Goal: Task Accomplishment & Management: Manage account settings

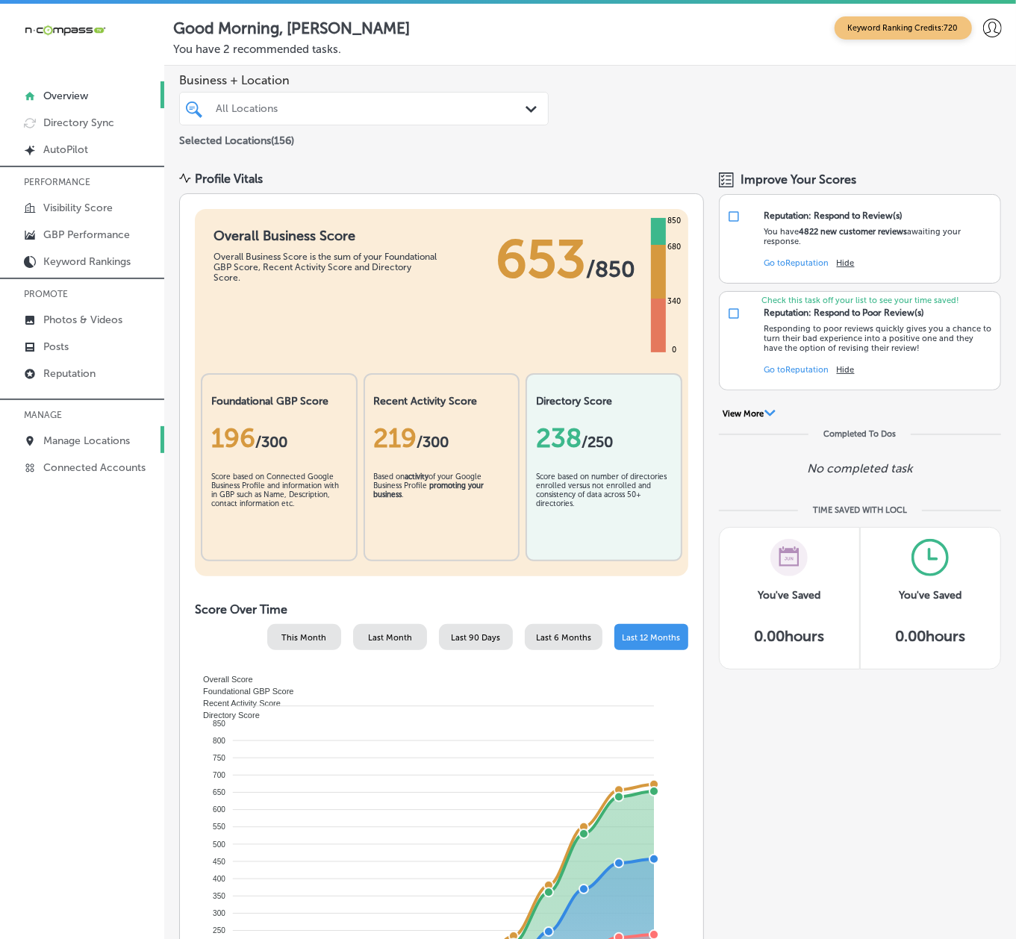
click at [69, 443] on p "Manage Locations" at bounding box center [86, 440] width 87 height 13
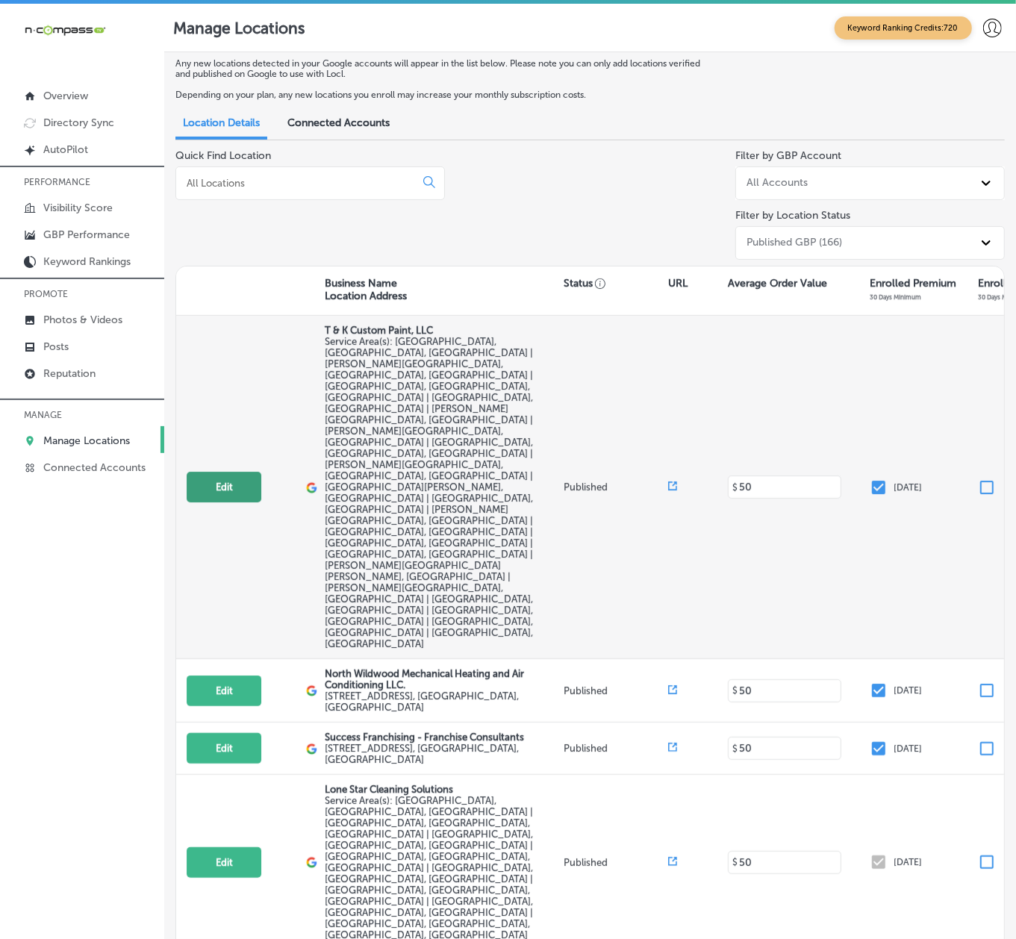
click at [240, 472] on button "Edit" at bounding box center [224, 487] width 75 height 31
select select "US"
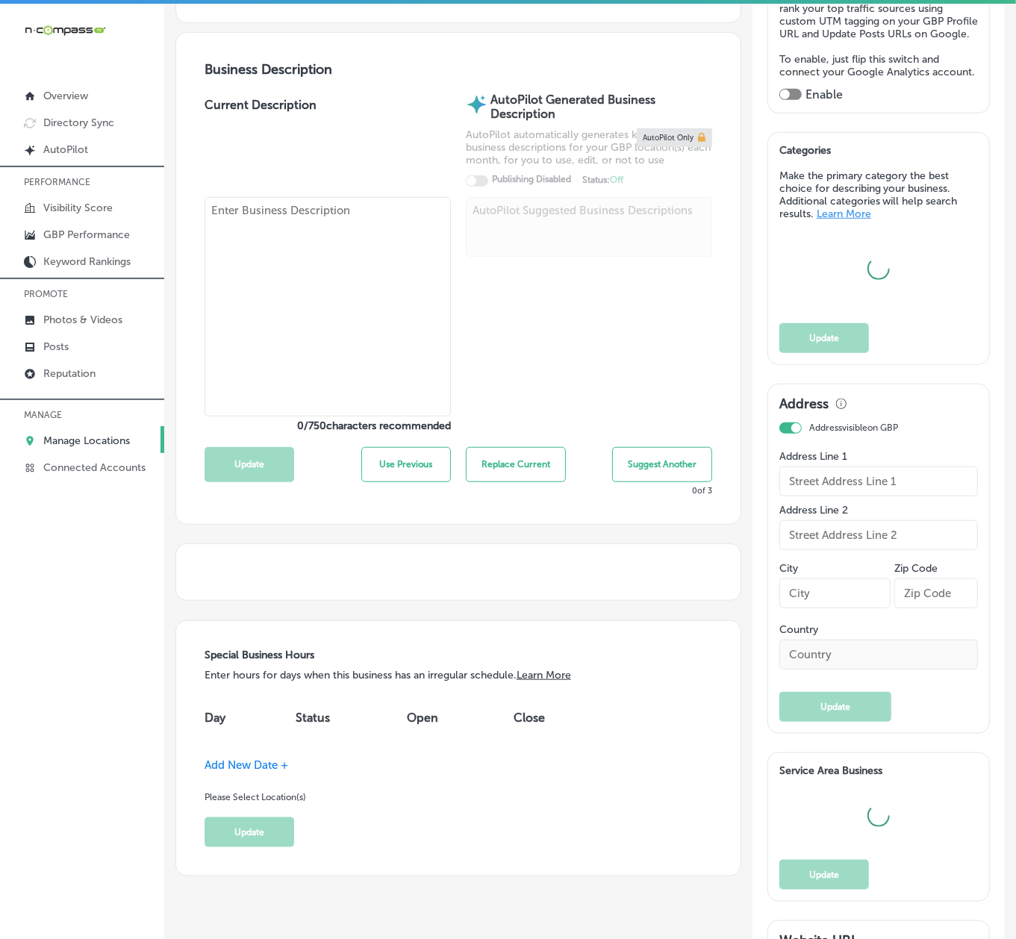
scroll to position [398, 0]
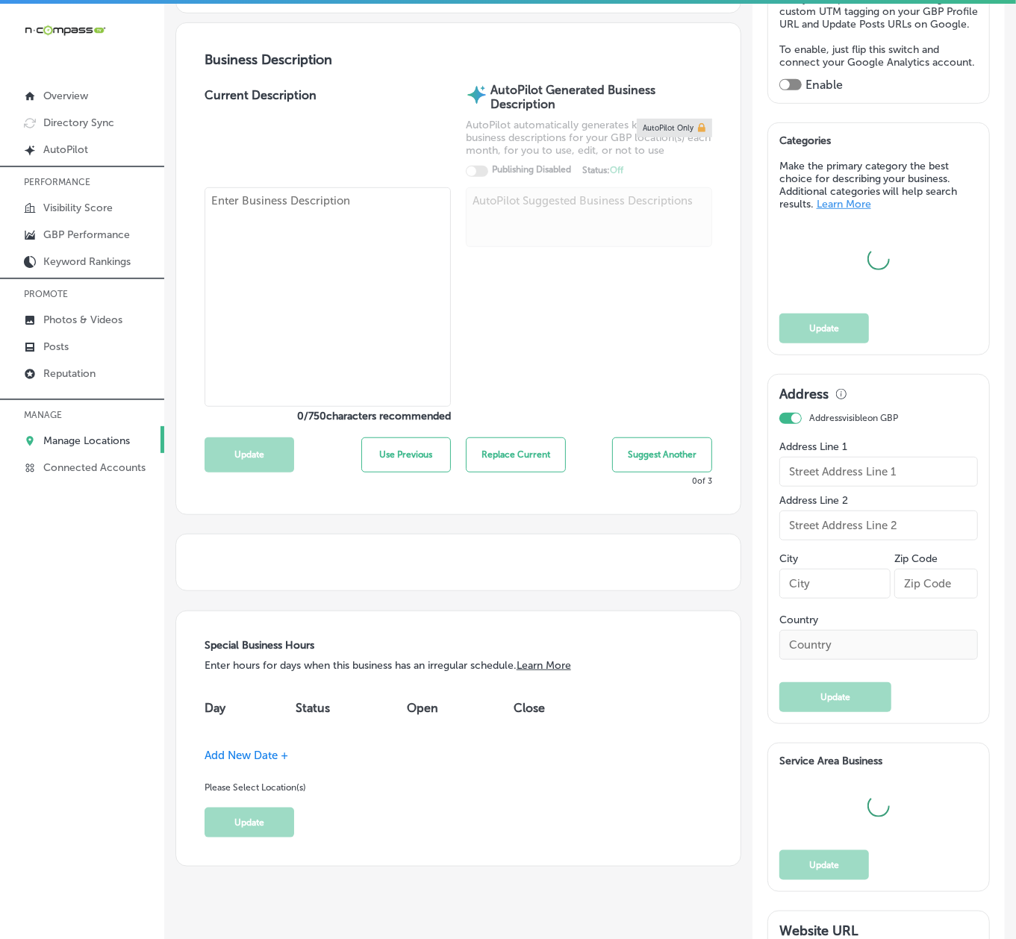
type input "T & K Custom Paint, LLC"
checkbox input "false"
type input "[STREET_ADDRESS][PERSON_NAME]"
type input "[GEOGRAPHIC_DATA]"
type input "32068"
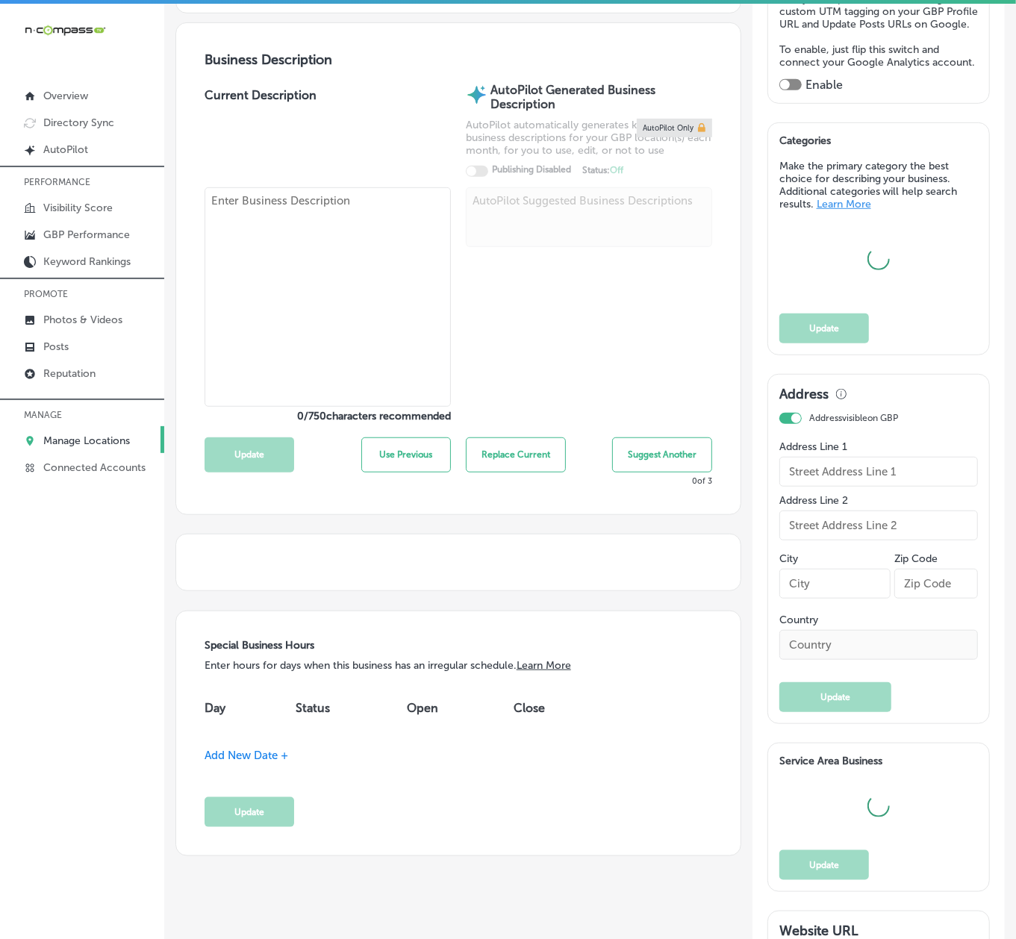
type input "US"
type input "[URL][DOMAIN_NAME]"
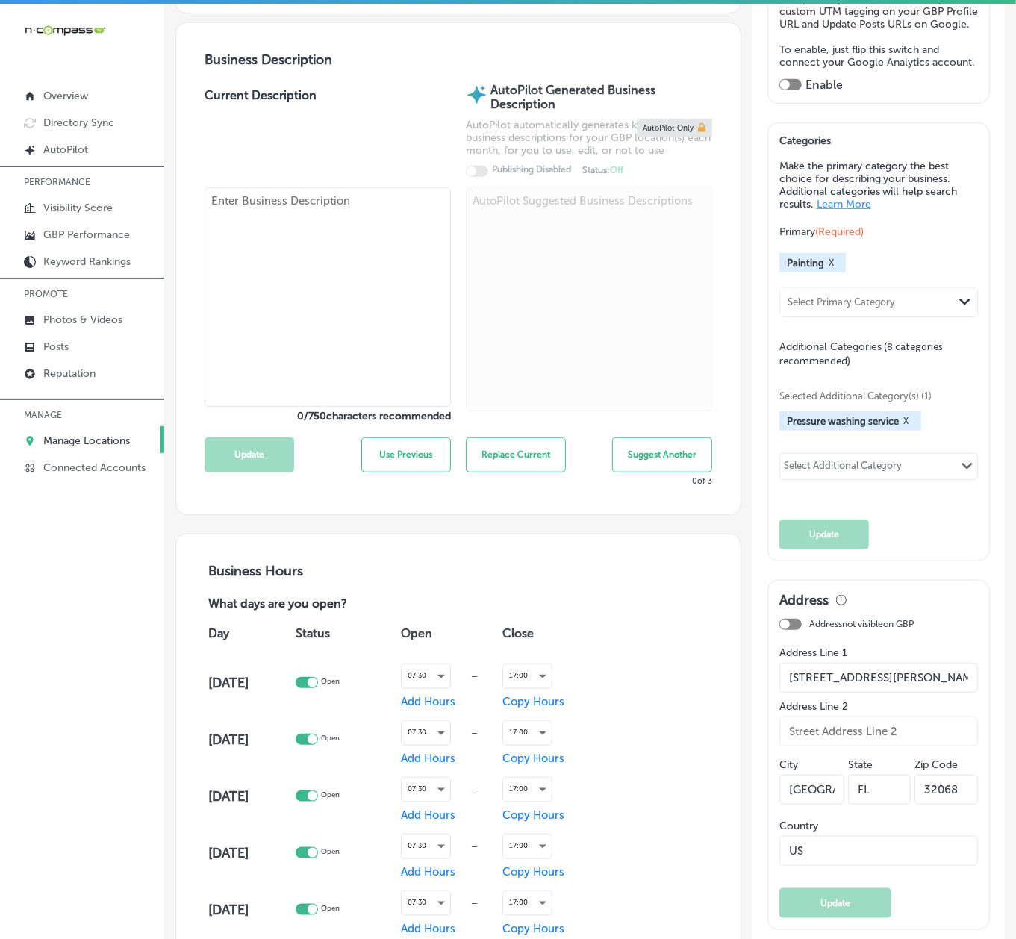
checkbox input "true"
type textarea "T & K Custom Paint, LLC is a family-owned, woman-owned business offering profes…"
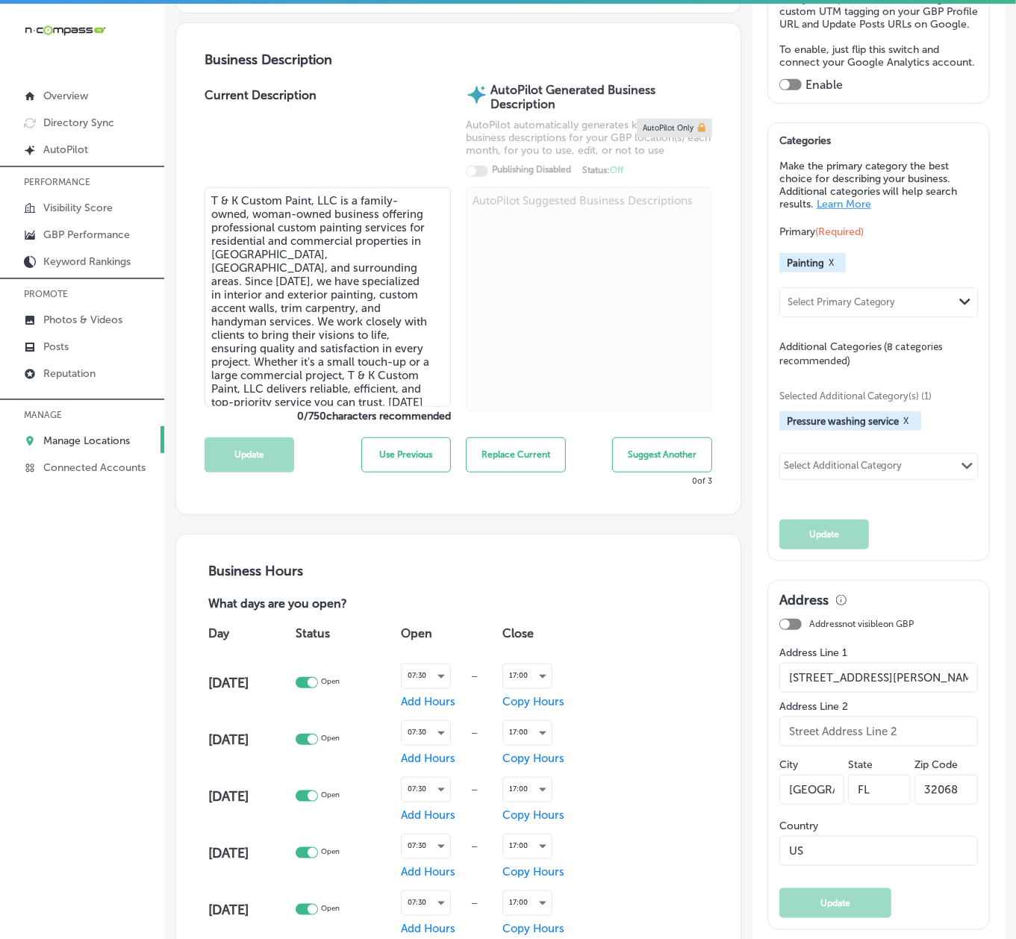
type input "[PHONE_NUMBER]"
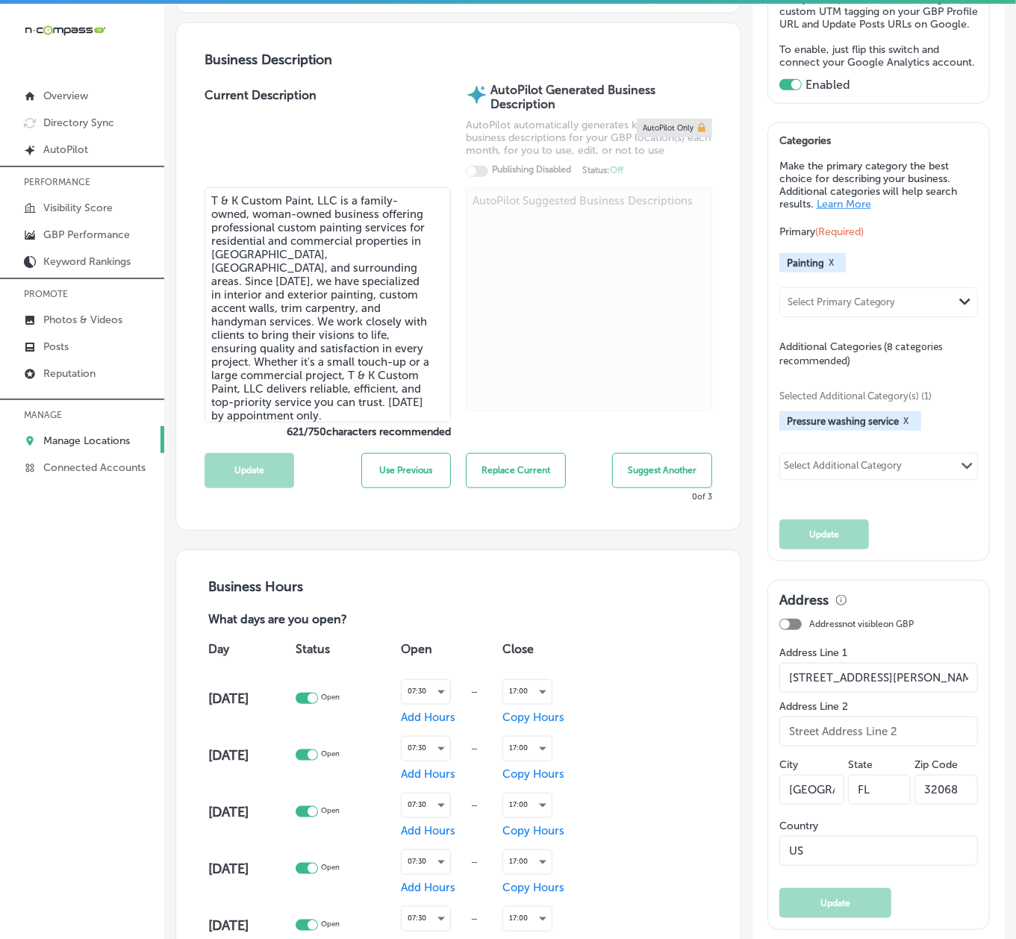
click at [300, 366] on textarea "T & K Custom Paint, LLC is a family-owned, woman-owned business offering profes…" at bounding box center [328, 304] width 246 height 235
paste textarea "[PERSON_NAME] Insurance Services is your trusted insurance broker in [GEOGRAPHI…"
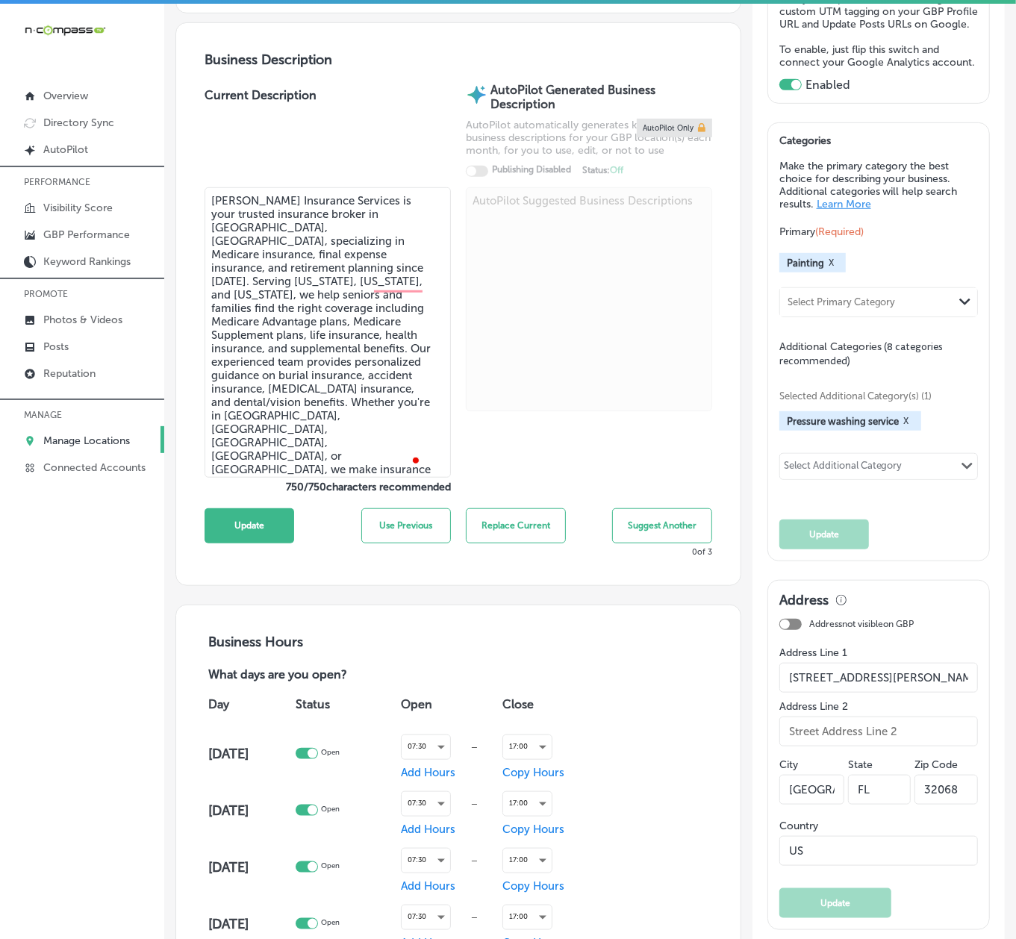
click at [366, 470] on textarea "[PERSON_NAME] Insurance Services is your trusted insurance broker in [GEOGRAPHI…" at bounding box center [328, 332] width 246 height 290
click at [401, 284] on textarea "[PERSON_NAME] Insurance Services is your trusted insurance broker in [GEOGRAPHI…" at bounding box center [328, 332] width 246 height 290
click at [360, 464] on textarea "[PERSON_NAME] Insurance Services is your trusted insurance broker in [GEOGRAPHI…" at bounding box center [328, 332] width 246 height 290
click at [376, 284] on textarea "[PERSON_NAME] Insurance Services is your trusted insurance broker in [GEOGRAPHI…" at bounding box center [328, 332] width 246 height 290
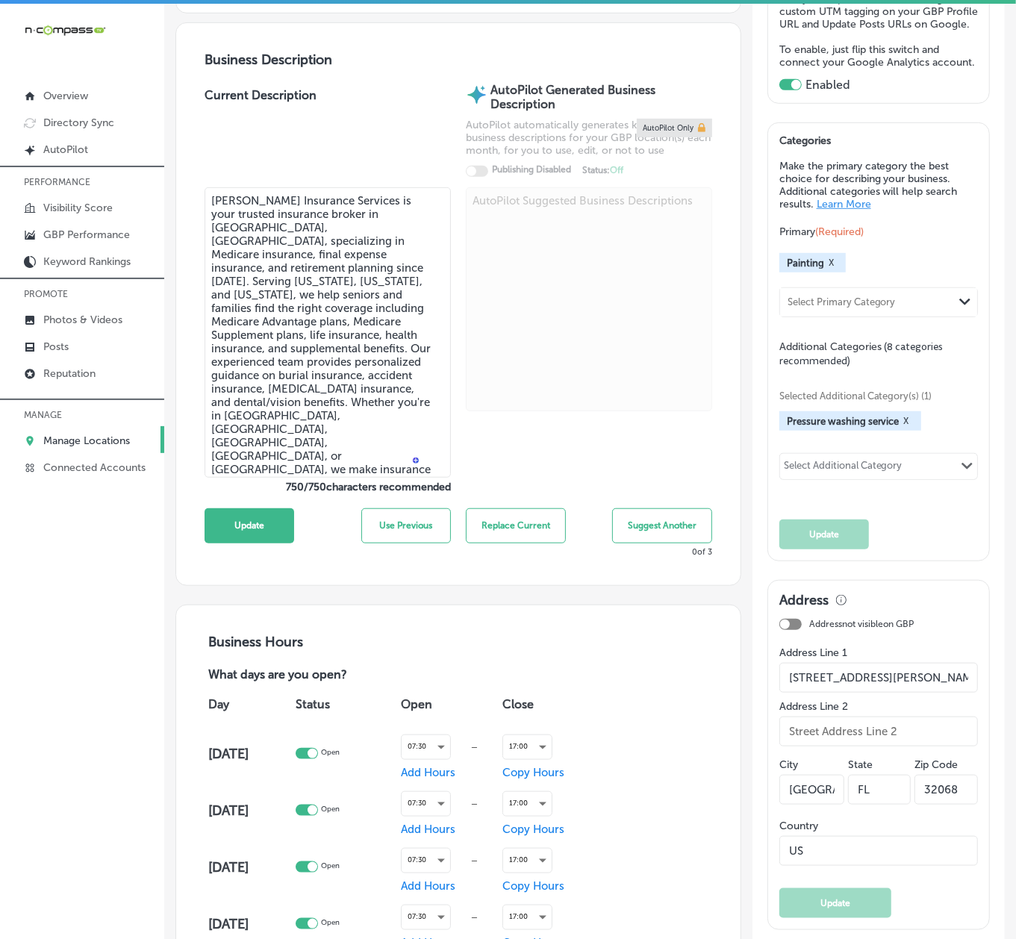
click at [376, 284] on textarea "[PERSON_NAME] Insurance Services is your trusted insurance broker in [GEOGRAPHI…" at bounding box center [328, 332] width 246 height 290
paste textarea "."
drag, startPoint x: 320, startPoint y: 252, endPoint x: 325, endPoint y: 272, distance: 20.1
click at [325, 272] on textarea "[PERSON_NAME] Insurance Services is your trusted insurance broker in [GEOGRAPHI…" at bounding box center [328, 332] width 246 height 290
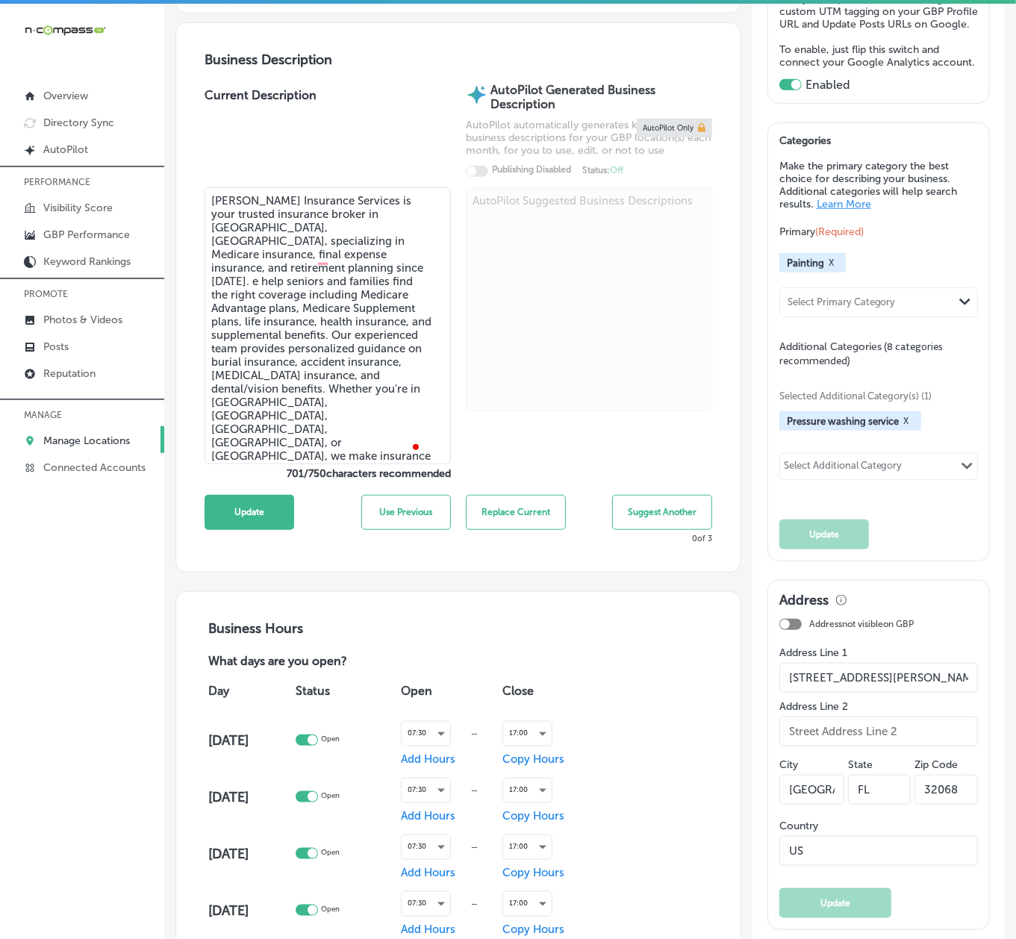
type textarea "[PERSON_NAME] Insurance Services is your trusted insurance broker in [GEOGRAPHI…"
click at [346, 228] on textarea "[PERSON_NAME] Insurance Services is your trusted insurance broker in [GEOGRAPHI…" at bounding box center [328, 325] width 246 height 277
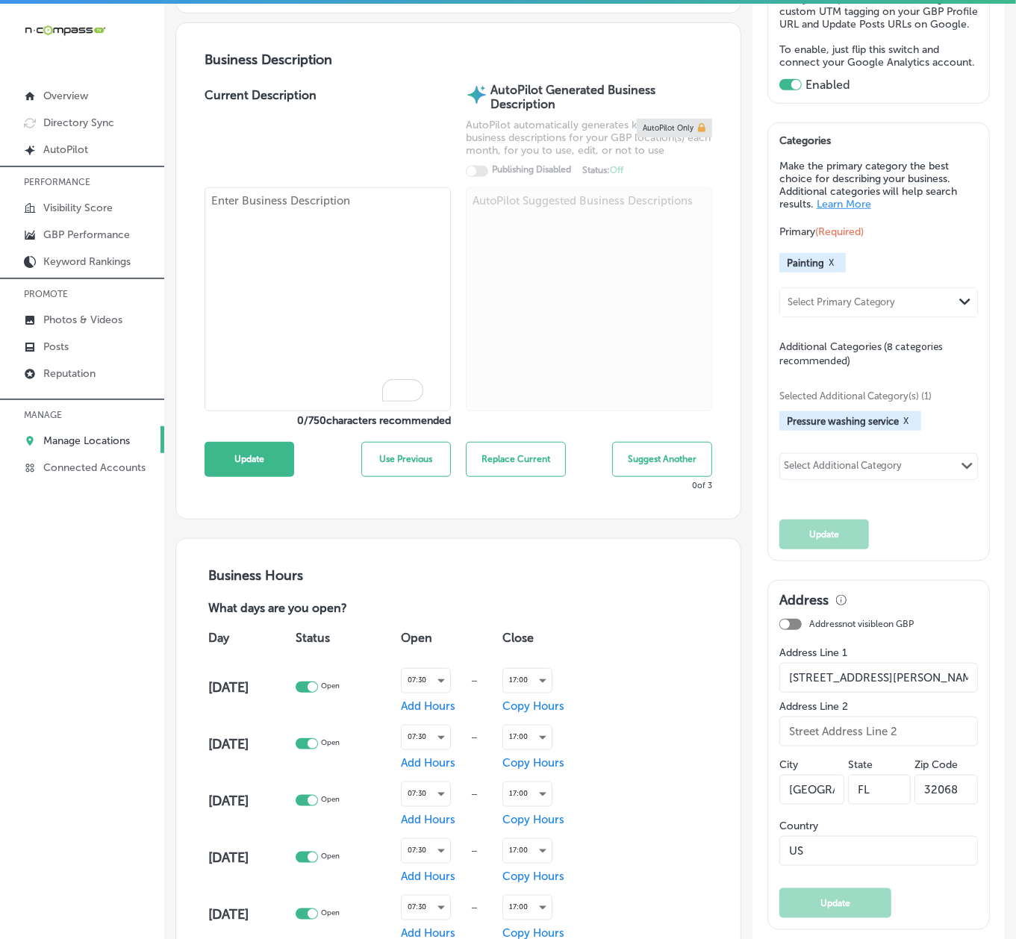
click at [81, 440] on p "Manage Locations" at bounding box center [86, 440] width 87 height 13
